Goal: Use online tool/utility: Utilize a website feature to perform a specific function

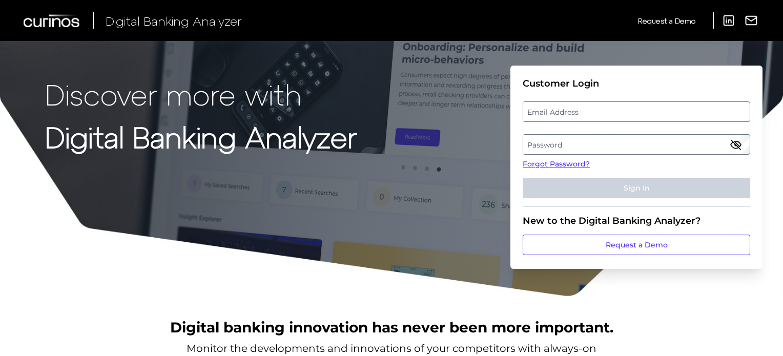
click at [541, 106] on label "Email Address" at bounding box center [636, 112] width 226 height 18
click at [541, 106] on input "email" at bounding box center [637, 111] width 228 height 21
type input "[EMAIL_ADDRESS][DOMAIN_NAME]"
click at [539, 149] on label "Password" at bounding box center [636, 144] width 226 height 18
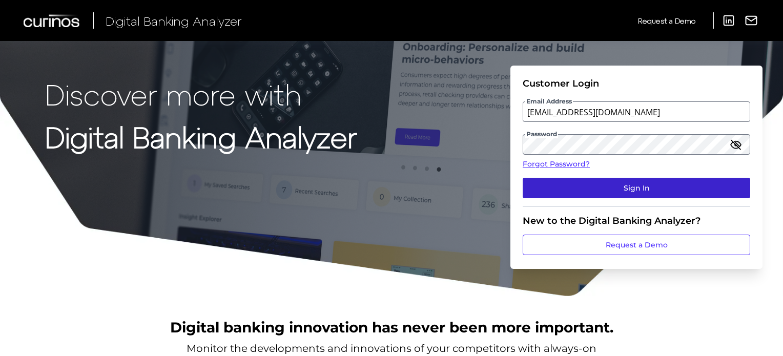
click at [600, 180] on button "Sign In" at bounding box center [637, 188] width 228 height 21
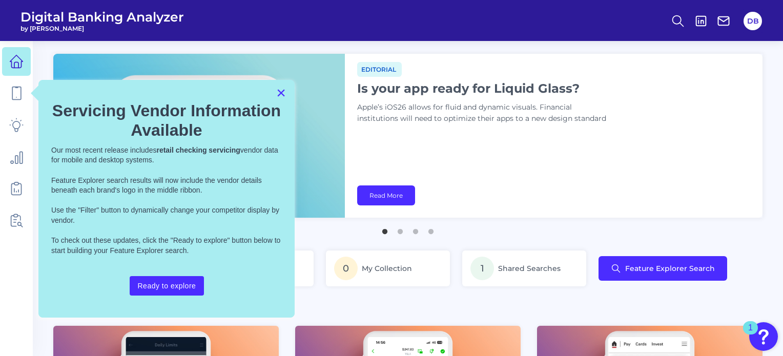
click at [277, 90] on button "×" at bounding box center [281, 93] width 10 height 16
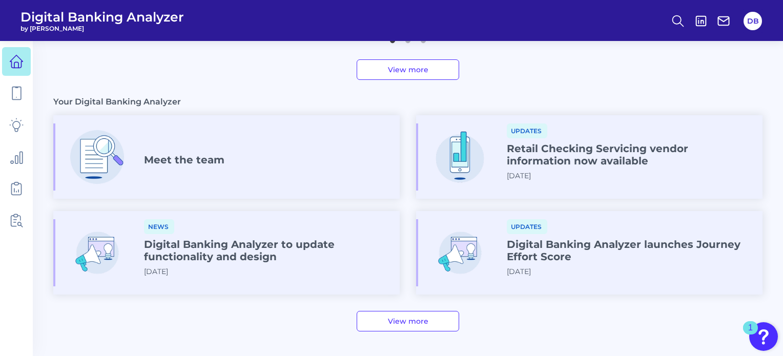
scroll to position [520, 0]
click at [682, 18] on icon at bounding box center [678, 21] width 14 height 14
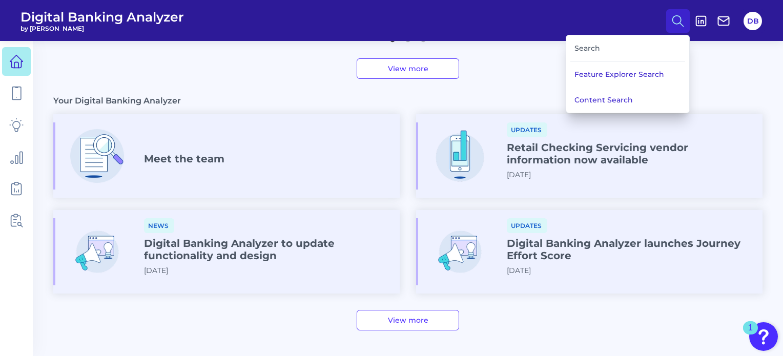
click at [580, 48] on div "Search" at bounding box center [628, 48] width 115 height 26
click at [578, 48] on div "Search" at bounding box center [628, 48] width 115 height 26
click at [609, 92] on button "Content Search" at bounding box center [627, 100] width 123 height 26
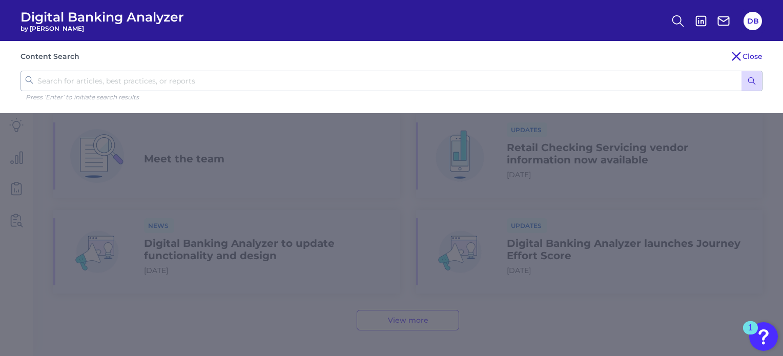
click at [291, 90] on input "text" at bounding box center [392, 81] width 742 height 21
type input "account activity questionaire"
click at [742, 71] on button "submit" at bounding box center [752, 80] width 21 height 19
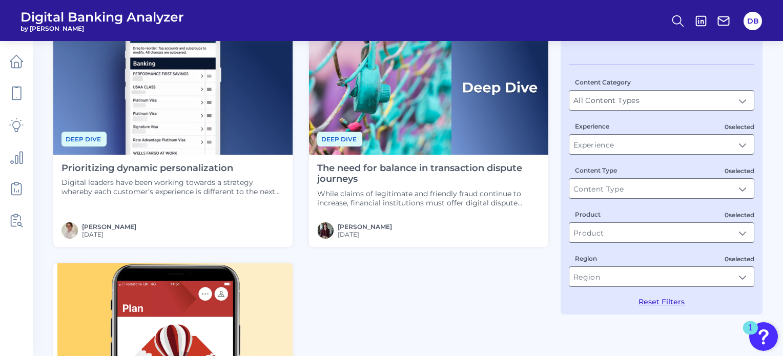
scroll to position [65, 0]
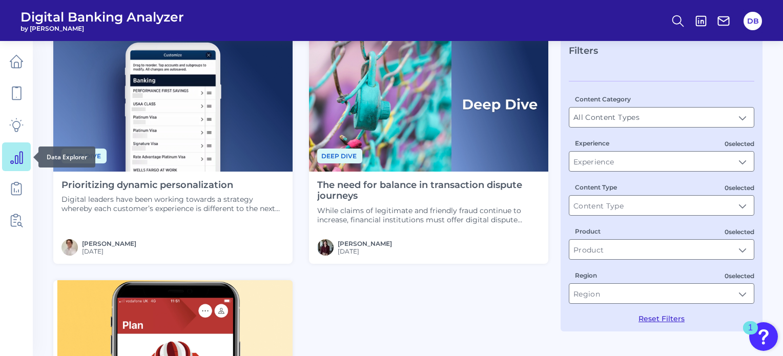
click at [17, 161] on icon at bounding box center [16, 157] width 14 height 14
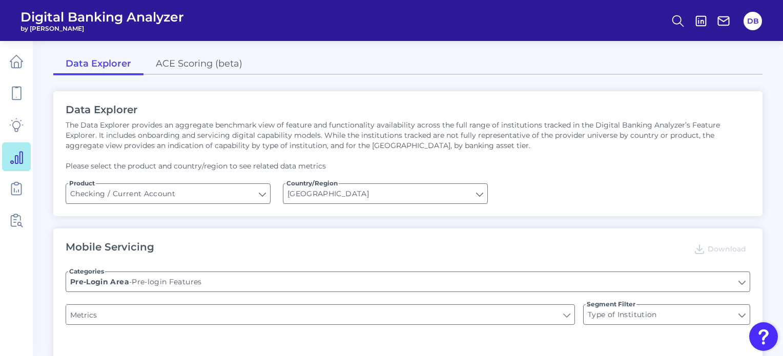
type input "END-TO-END JOURNEY: Can you apply for the PRODUCT as a new to brand customer on…"
type input "Upon opening the app are users immediately prompted to use Touch/Face ID to log…"
type input "Can you register for online banking?"
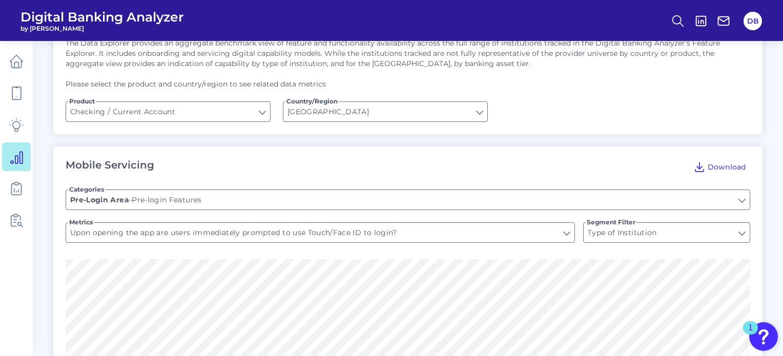
scroll to position [164, 0]
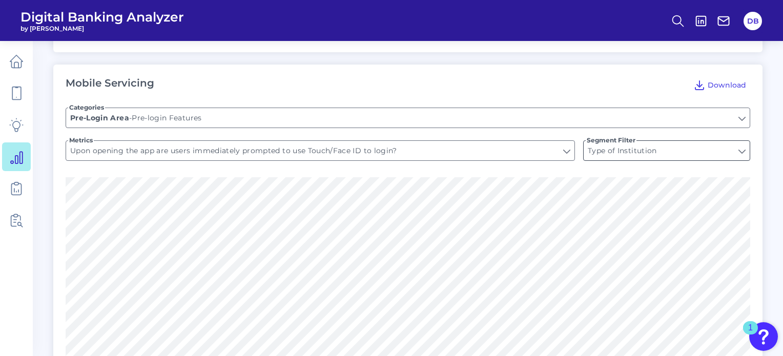
click at [632, 150] on input "Type of Institution" at bounding box center [667, 150] width 166 height 19
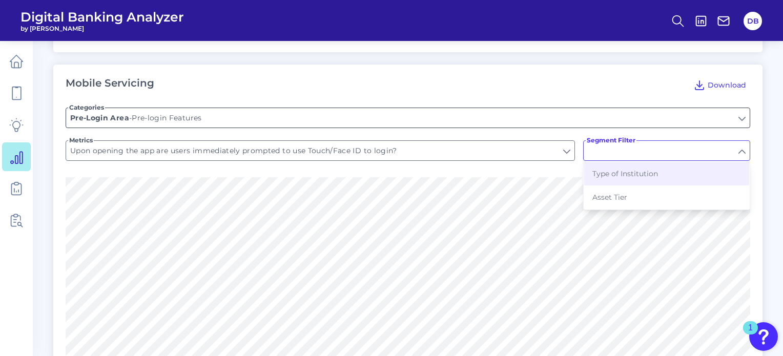
click at [183, 118] on input "Pre-login Features" at bounding box center [408, 117] width 684 height 19
type input "Type of Institution"
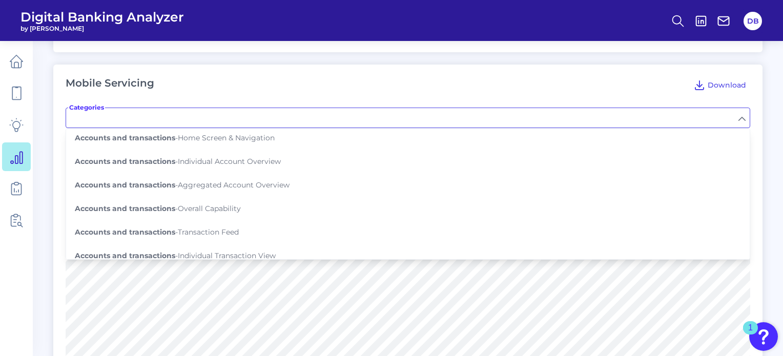
scroll to position [0, 0]
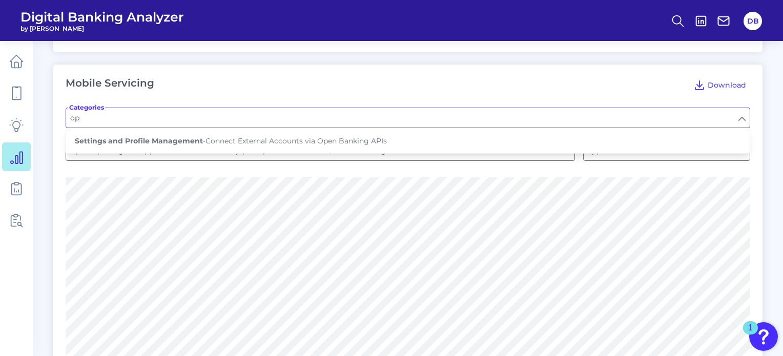
type input "o"
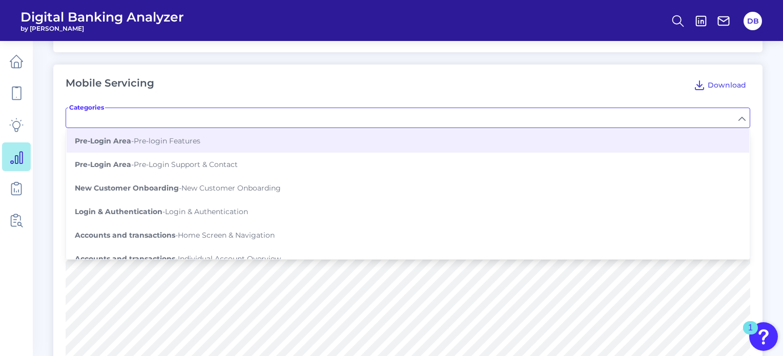
click at [176, 193] on button "New Customer Onboarding - New Customer Onboarding" at bounding box center [408, 188] width 683 height 24
type input "New Customer Onboarding"
type input "As a brand new customer, can you apply for a current account through the app?"
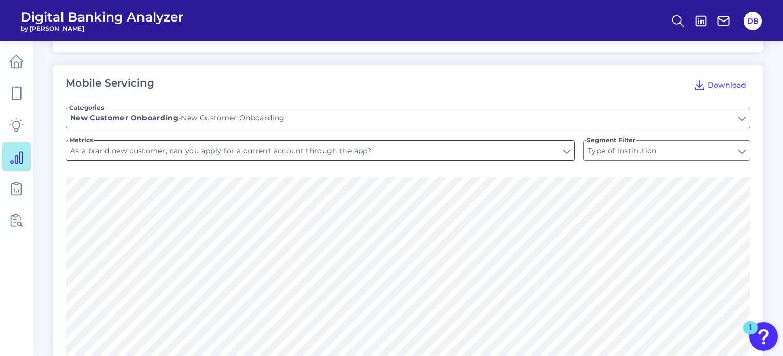
click at [255, 157] on input "As a brand new customer, can you apply for a current account through the app?" at bounding box center [320, 150] width 508 height 19
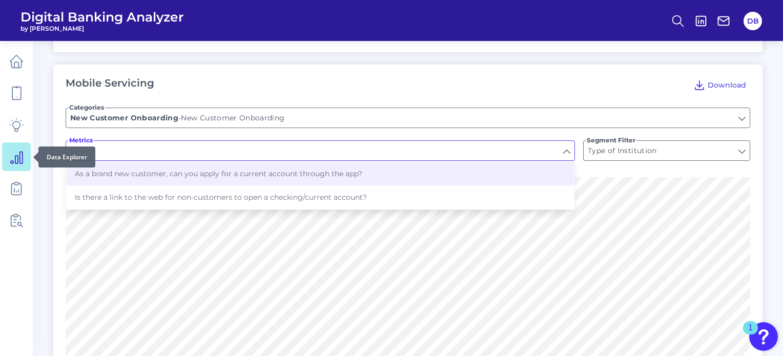
click at [15, 153] on icon at bounding box center [16, 157] width 14 height 14
type input "As a brand new customer, can you apply for a current account through the app?"
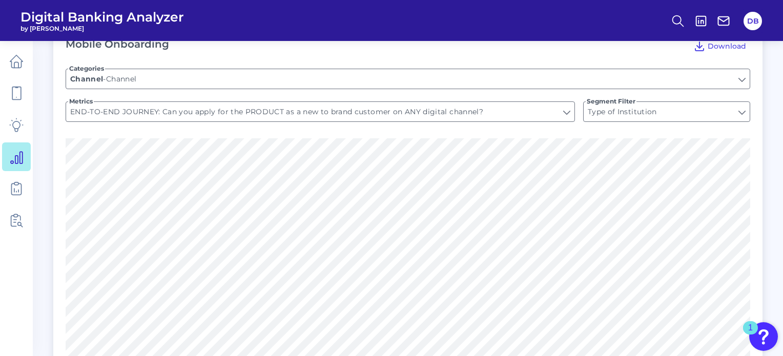
scroll to position [1155, 0]
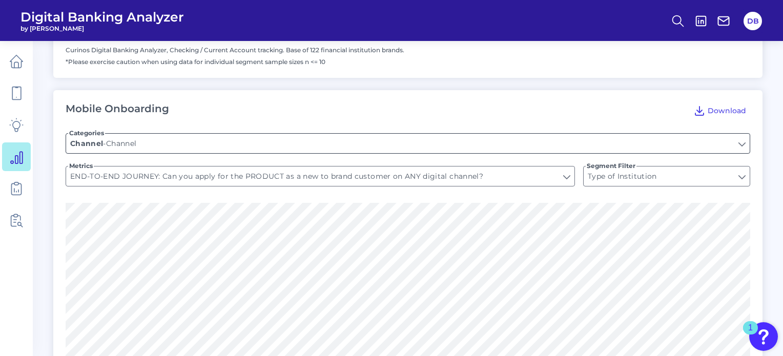
click at [267, 144] on input "Channel" at bounding box center [408, 143] width 684 height 19
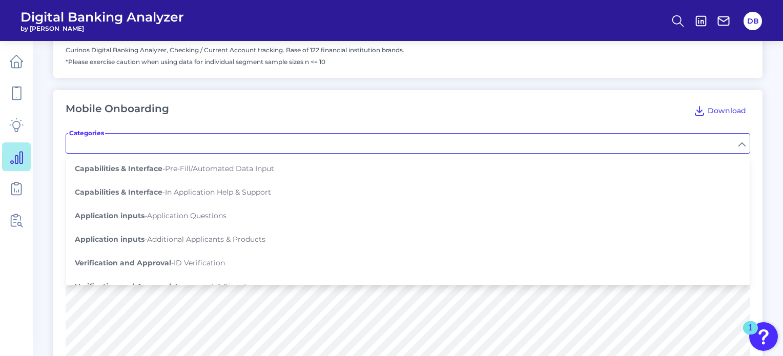
scroll to position [164, 0]
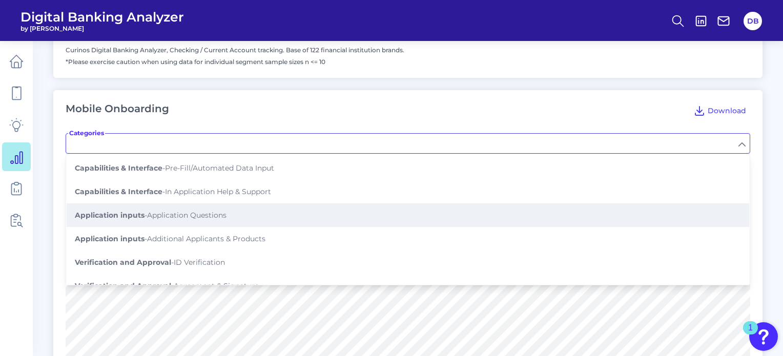
click at [203, 213] on span "Application inputs - Application Questions" at bounding box center [151, 215] width 152 height 9
type input "Application Questions"
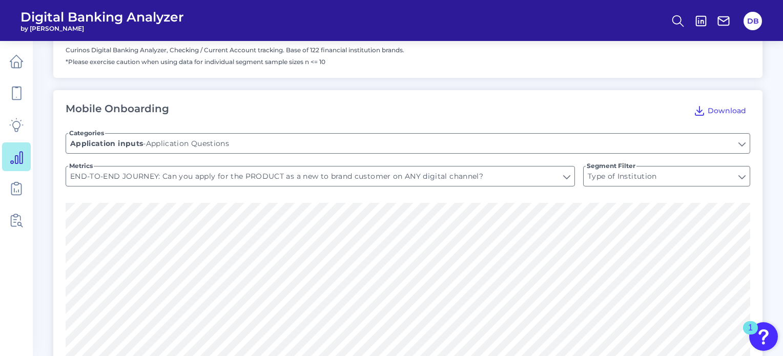
type input "Does the application ask whether it is a single or joint application?"
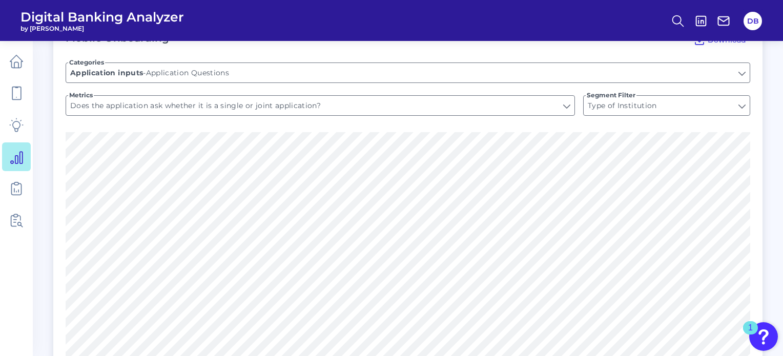
scroll to position [1135, 0]
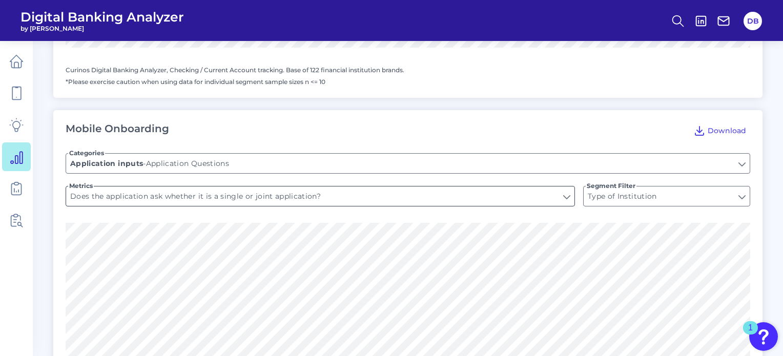
click at [180, 194] on input "Does the application ask whether it is a single or joint application?" at bounding box center [320, 196] width 508 height 19
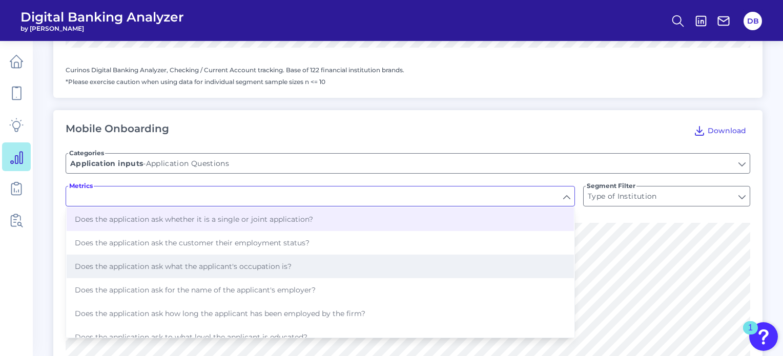
click at [204, 274] on button "Does the application ask what the applicant's occupation is?" at bounding box center [320, 267] width 507 height 24
type input "Does the application ask what the applicant's occupation is?"
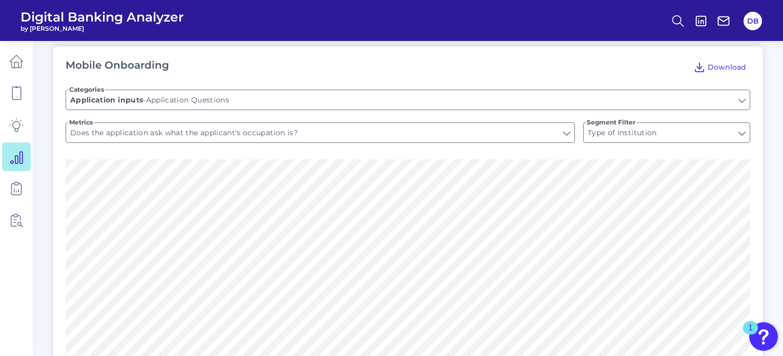
scroll to position [1199, 0]
click at [634, 132] on input "Type of Institution" at bounding box center [667, 132] width 166 height 19
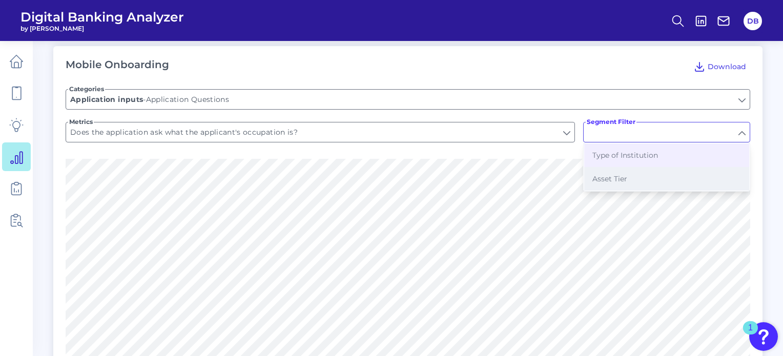
click at [623, 184] on button "Asset Tier" at bounding box center [666, 179] width 165 height 24
type input "Asset Tier"
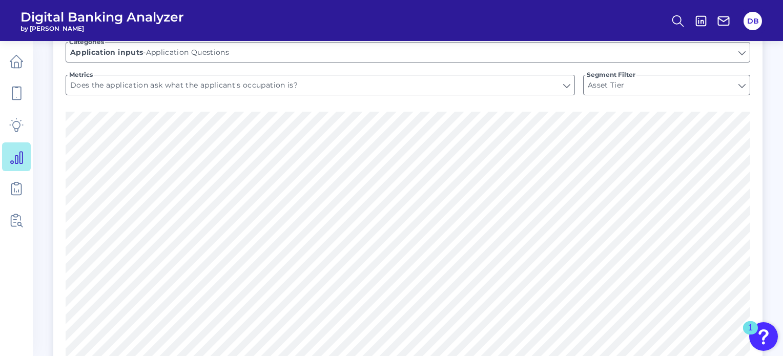
scroll to position [1236, 0]
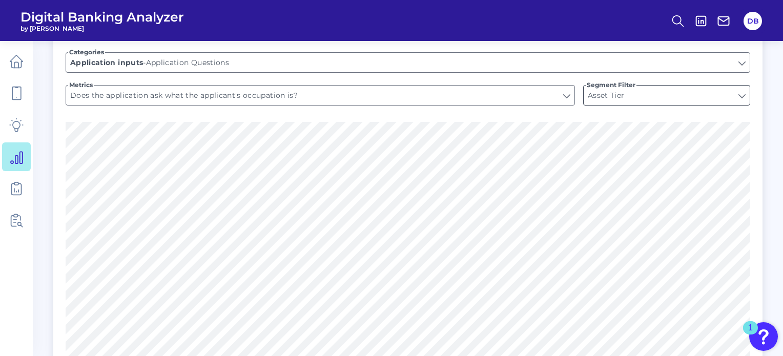
click at [617, 106] on div "Asset Tier Asset Tier" at bounding box center [666, 95] width 167 height 21
click at [608, 98] on input "Asset Tier" at bounding box center [667, 95] width 166 height 19
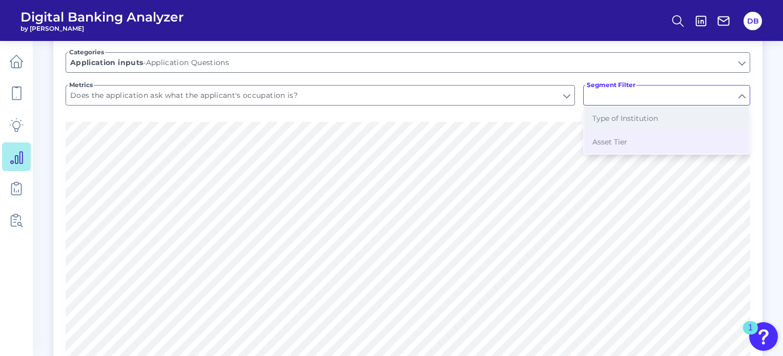
click at [605, 122] on span "Type of Institution" at bounding box center [626, 118] width 66 height 9
type input "Type of Institution"
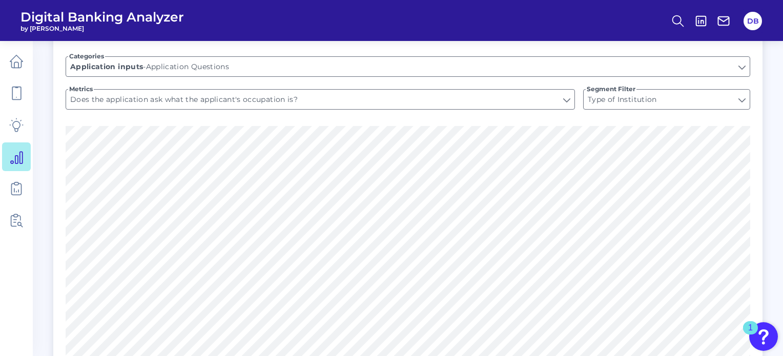
scroll to position [1233, 0]
click at [291, 99] on input "Does the application ask what the applicant's occupation is?" at bounding box center [320, 98] width 508 height 19
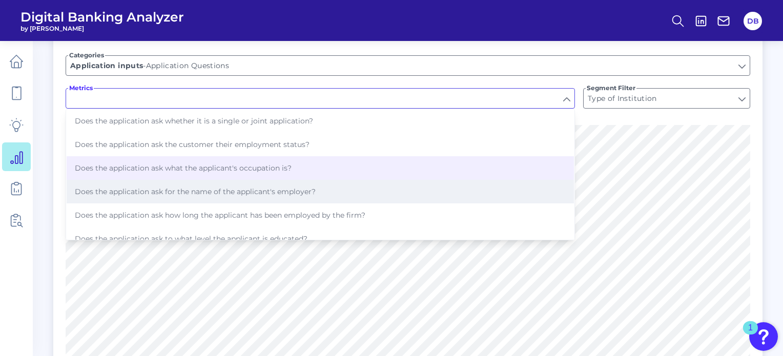
scroll to position [0, 0]
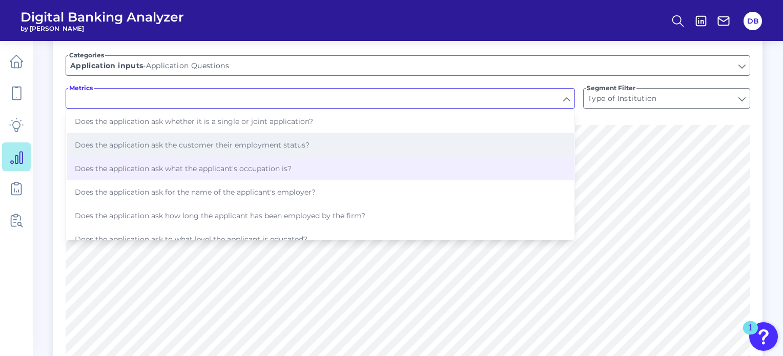
click at [248, 140] on span "Does the application ask the customer their employment status?" at bounding box center [192, 144] width 235 height 9
type input "Does the application ask the customer their employment status?"
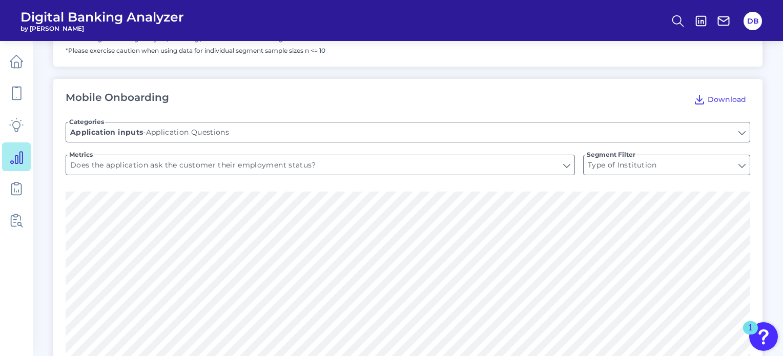
scroll to position [1162, 0]
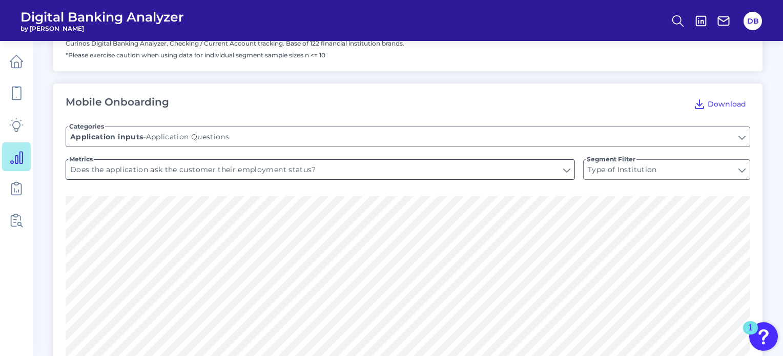
click at [257, 170] on input "Does the application ask the customer their employment status?" at bounding box center [320, 169] width 508 height 19
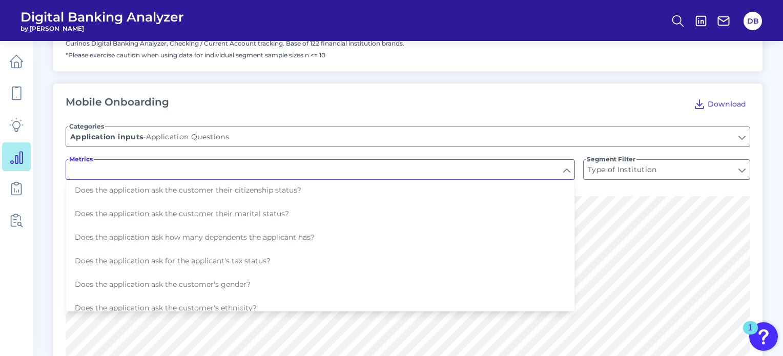
scroll to position [214, 0]
click at [293, 107] on div "Mobile Onboarding Download" at bounding box center [408, 104] width 685 height 16
type input "Does the application ask the customer their employment status?"
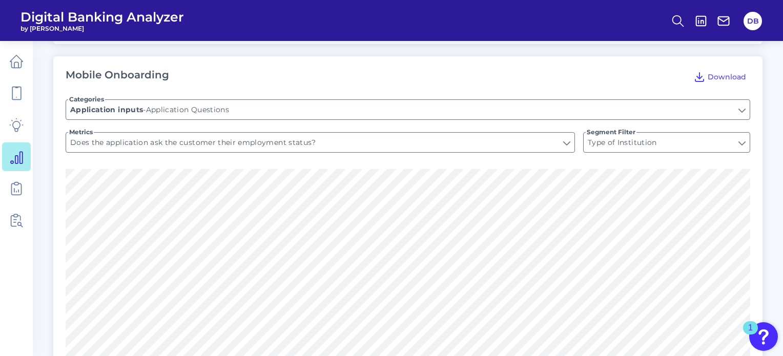
scroll to position [1144, 0]
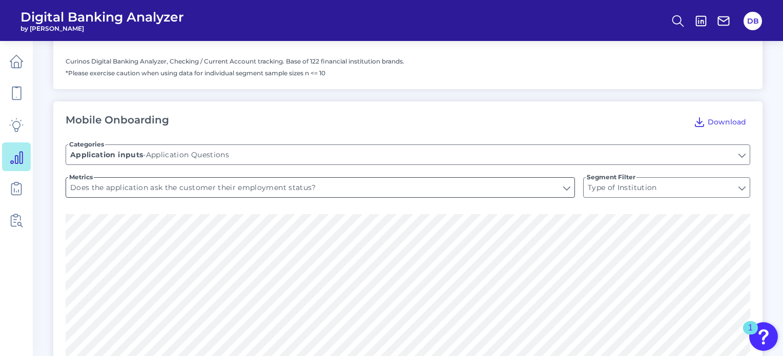
click at [315, 194] on input "Does the application ask the customer their employment status?" at bounding box center [320, 187] width 508 height 19
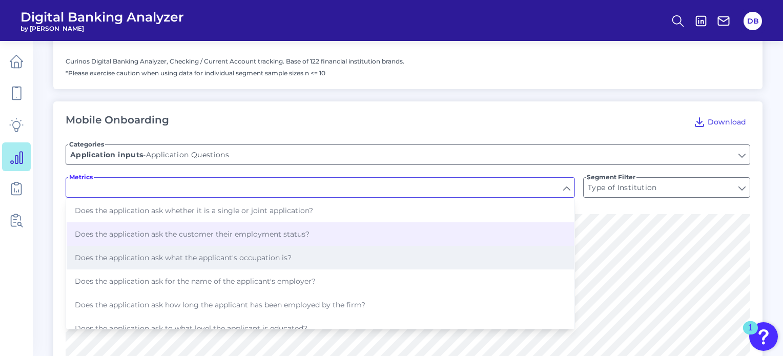
click at [290, 257] on span "Does the application ask what the applicant's occupation is?" at bounding box center [183, 257] width 217 height 9
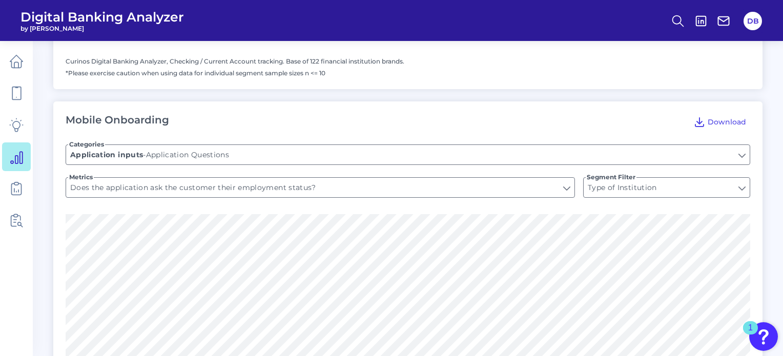
type input "Does the application ask what the applicant's occupation is?"
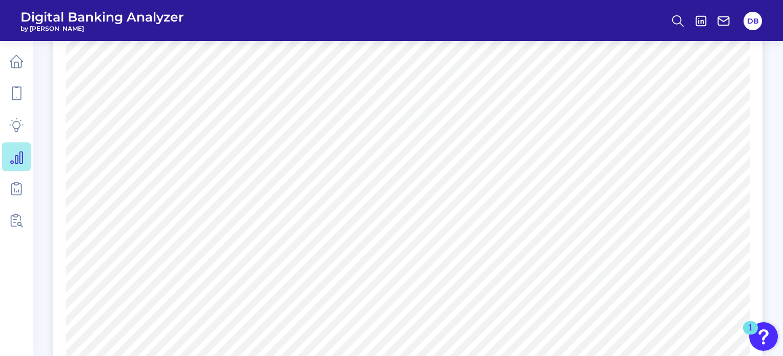
scroll to position [1328, 0]
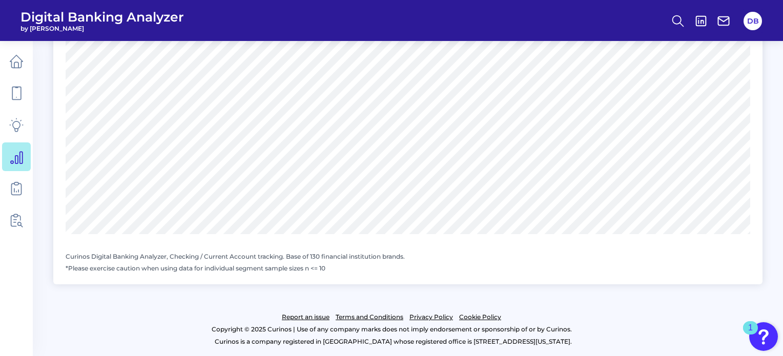
scroll to position [1123, 0]
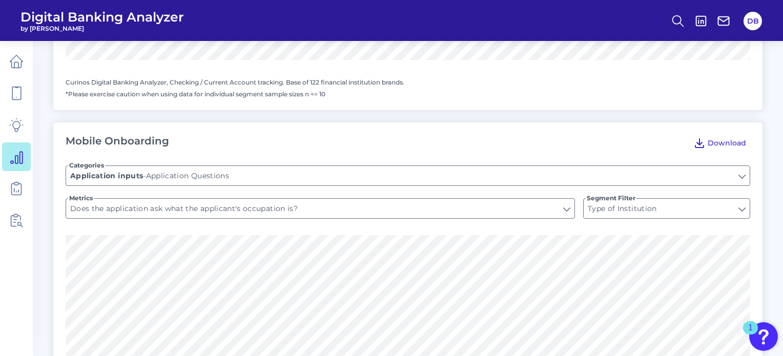
click at [722, 140] on span "Download" at bounding box center [727, 142] width 38 height 9
